Goal: Find specific page/section: Find specific page/section

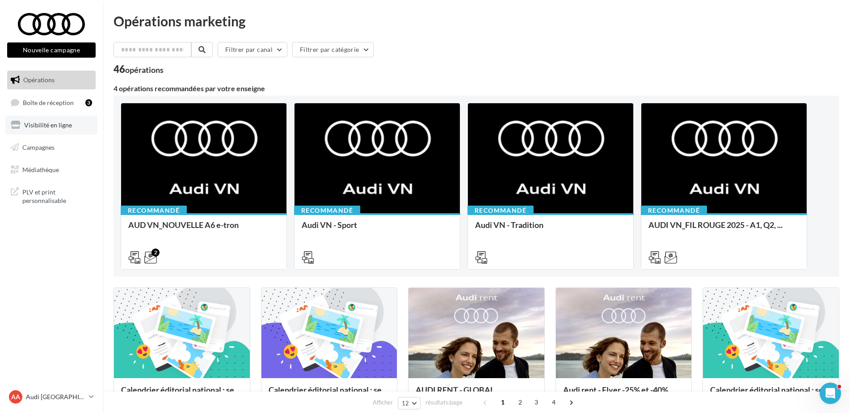
click at [58, 134] on link "Visibilité en ligne" at bounding box center [51, 125] width 92 height 19
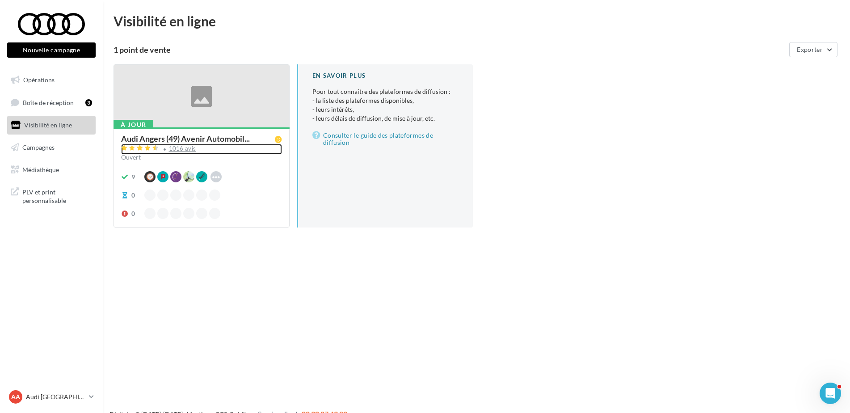
click at [189, 147] on div "1016 avis" at bounding box center [182, 149] width 27 height 6
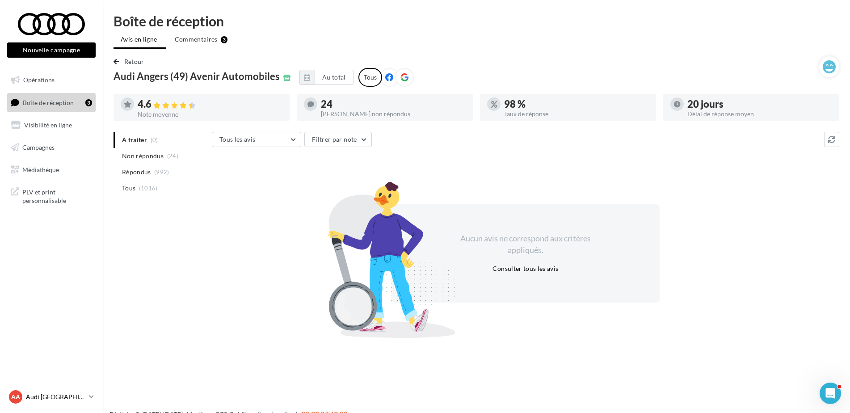
click at [44, 403] on link "AA Audi ANGERS audi-ange-tar" at bounding box center [51, 396] width 88 height 17
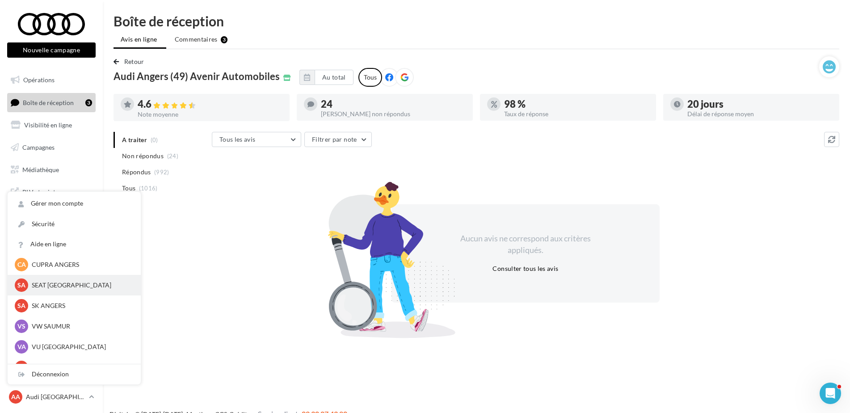
scroll to position [82, 0]
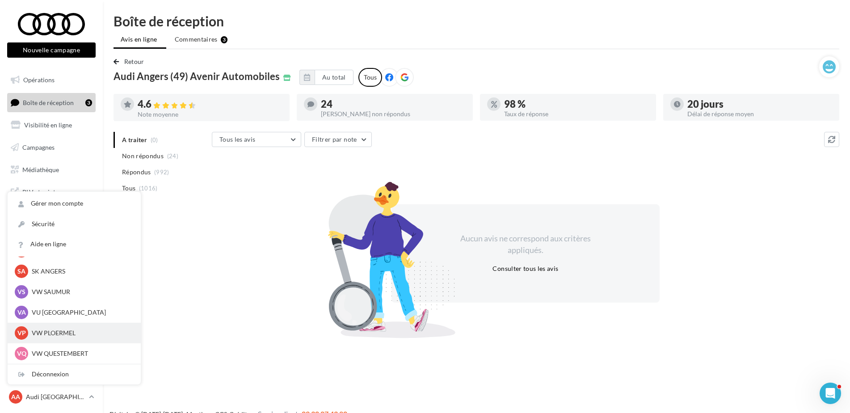
click at [82, 339] on div "VP VW PLOERMEL vw-pita-56803" at bounding box center [74, 332] width 133 height 21
click at [80, 336] on p "VW PLOERMEL" at bounding box center [81, 332] width 98 height 9
